Goal: Use online tool/utility: Use online tool/utility

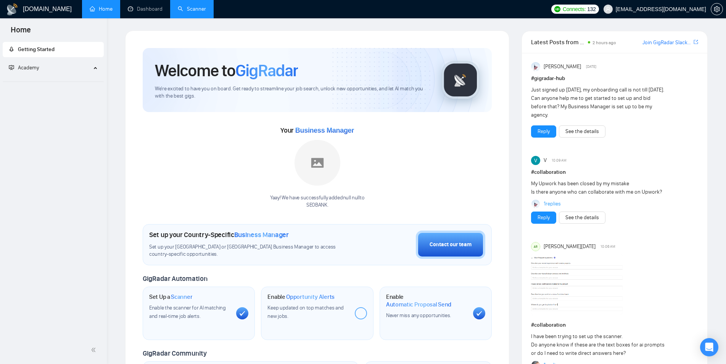
click at [189, 12] on link "Scanner" at bounding box center [192, 9] width 28 height 6
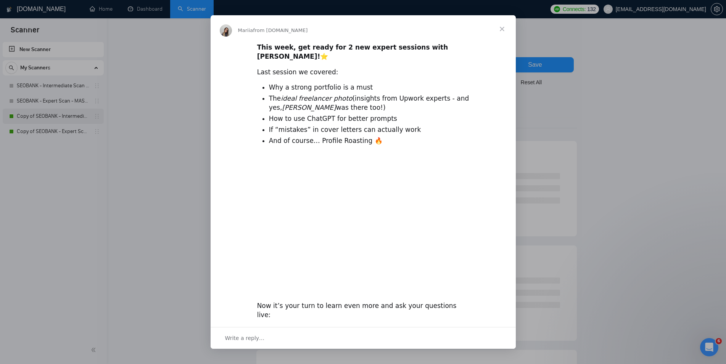
click at [47, 114] on div "Intercom messenger" at bounding box center [363, 182] width 726 height 364
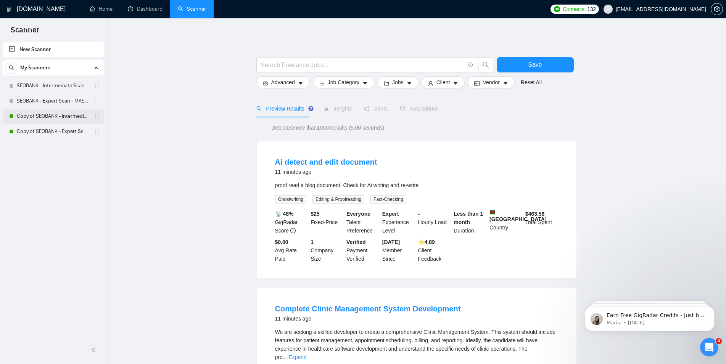
click at [62, 117] on link "Copy of SEOBANK - Intermediate Scan - Home Services" at bounding box center [53, 116] width 72 height 15
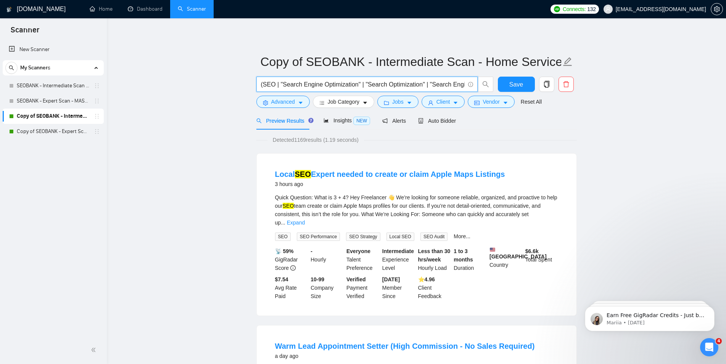
drag, startPoint x: 272, startPoint y: 85, endPoint x: 262, endPoint y: 85, distance: 9.9
click at [262, 85] on input "(SEO | "Search Engine Optimization" | "Search Optimization" | "Search Engine Ma…" at bounding box center [363, 85] width 204 height 10
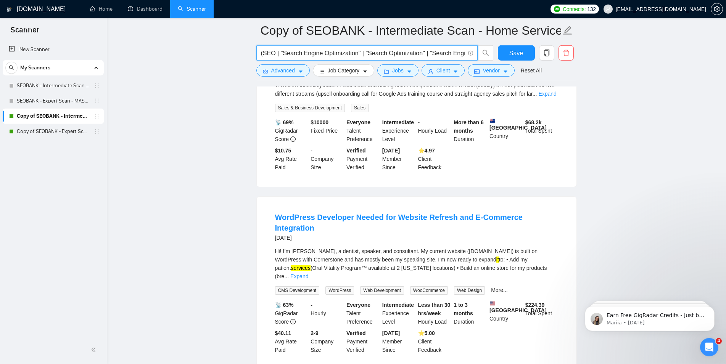
scroll to position [973, 0]
